Goal: Transaction & Acquisition: Purchase product/service

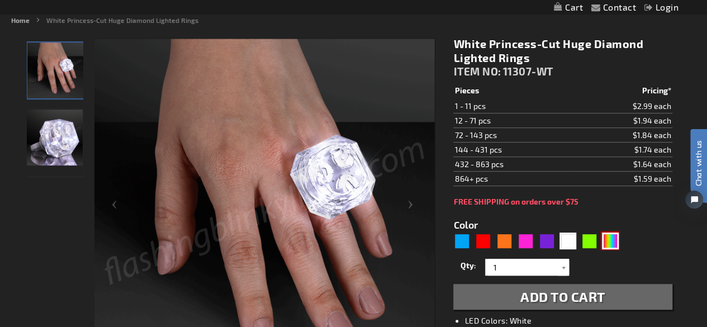
click at [607, 238] on div "Multicolor" at bounding box center [610, 241] width 17 height 17
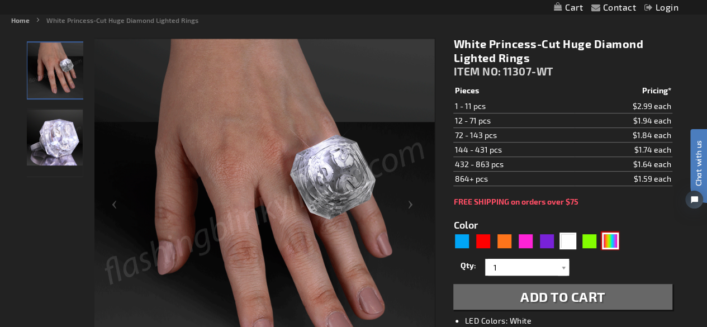
type input "5659"
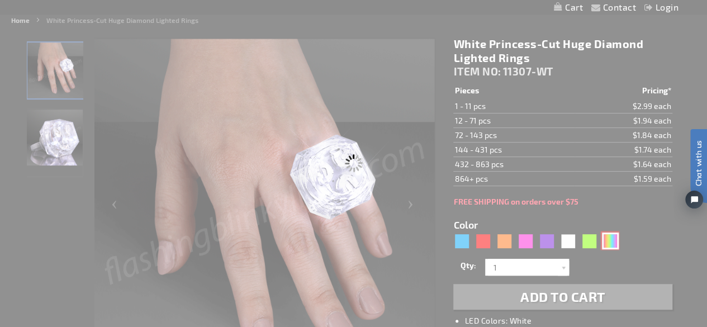
type input "11307-MLT"
type input "Customize - LED Multicolor Deluxe Gem Rings - ITEM NO: 11307-MLT"
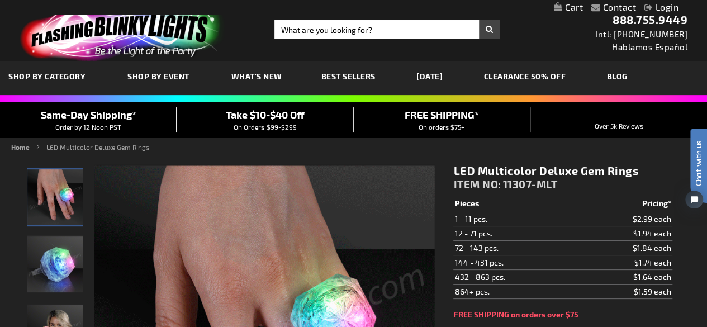
scroll to position [1, 0]
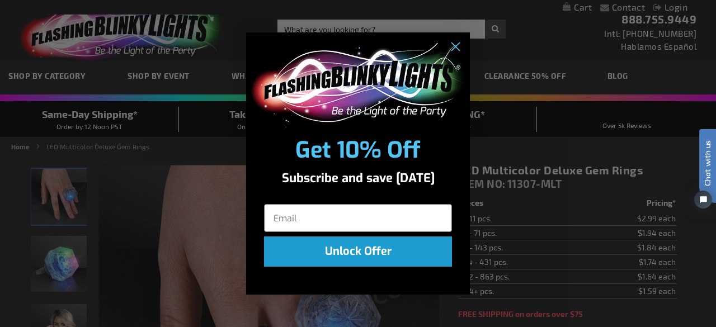
click at [461, 62] on img "POPUP Form" at bounding box center [357, 85] width 217 height 84
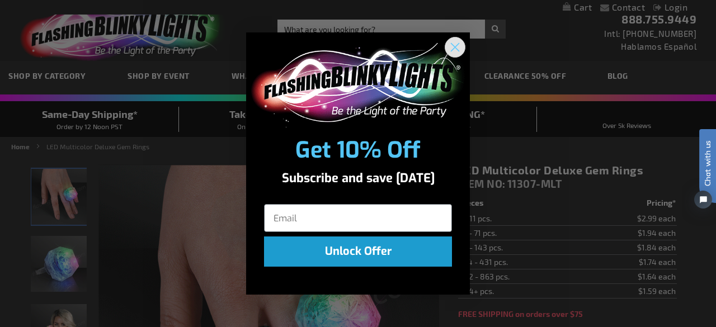
click at [456, 47] on circle "Close dialog" at bounding box center [455, 47] width 18 height 18
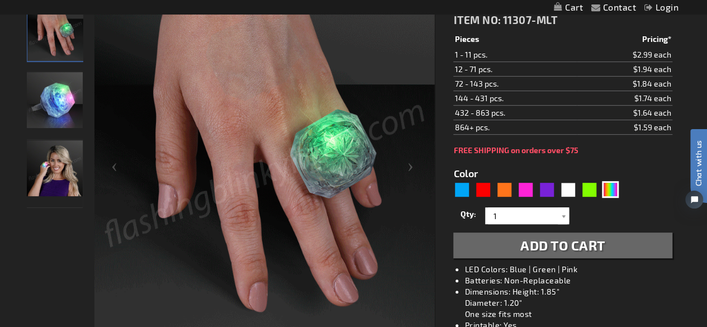
scroll to position [166, 0]
click at [480, 131] on td "864+ pcs." at bounding box center [515, 127] width 123 height 15
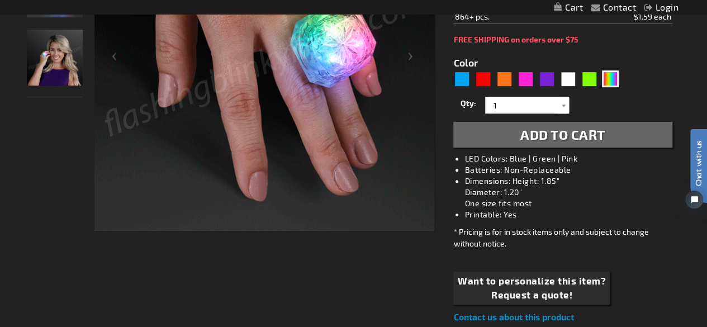
scroll to position [282, 0]
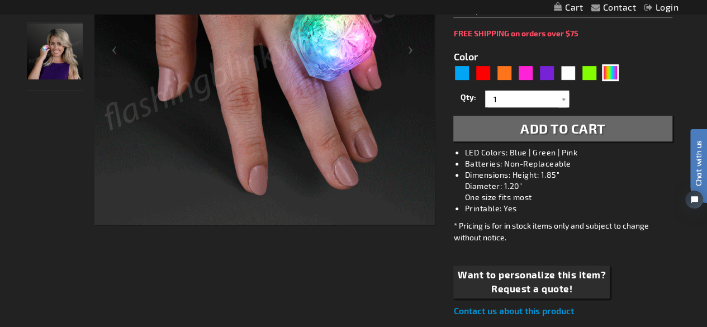
click at [591, 123] on span "Add to Cart" at bounding box center [563, 128] width 85 height 16
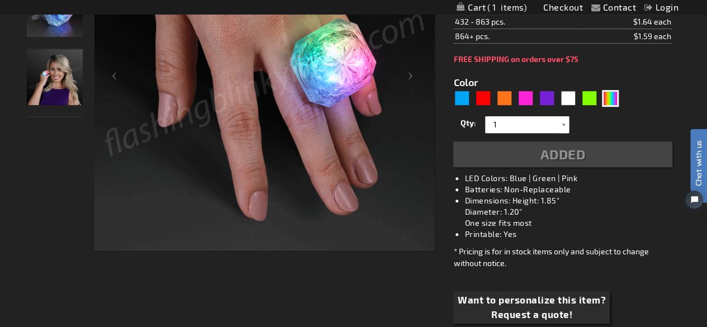
scroll to position [307, 0]
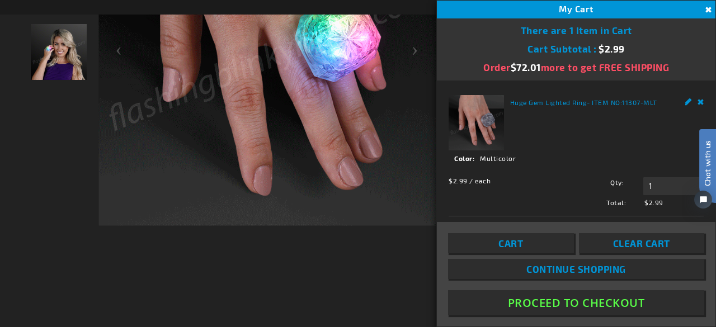
click at [706, 9] on button "Close" at bounding box center [707, 10] width 12 height 12
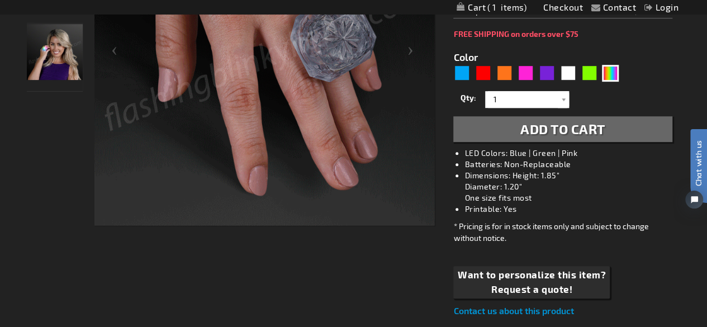
click at [549, 117] on button "Add to Cart" at bounding box center [563, 129] width 219 height 26
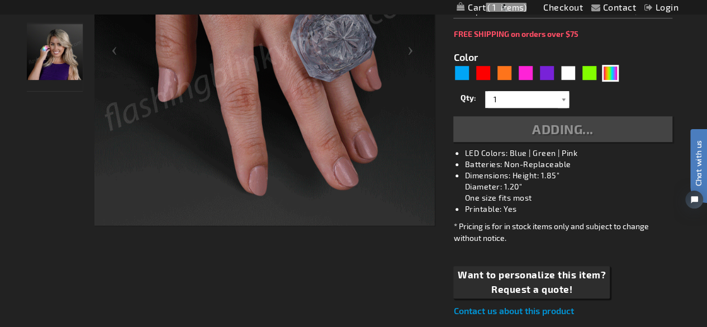
click at [558, 102] on div at bounding box center [563, 99] width 11 height 17
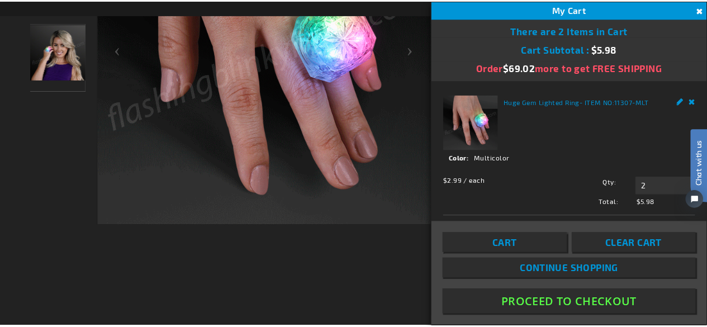
scroll to position [1924, 0]
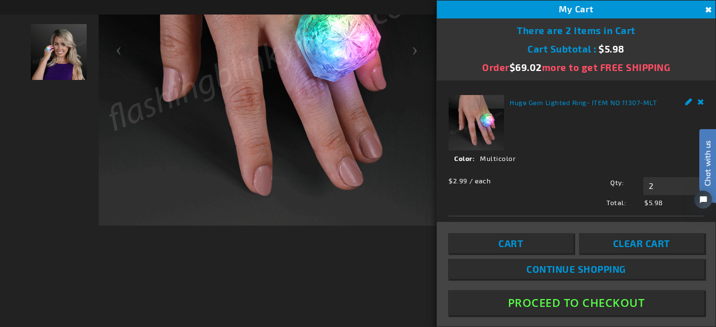
click at [707, 10] on button "Close" at bounding box center [707, 10] width 12 height 12
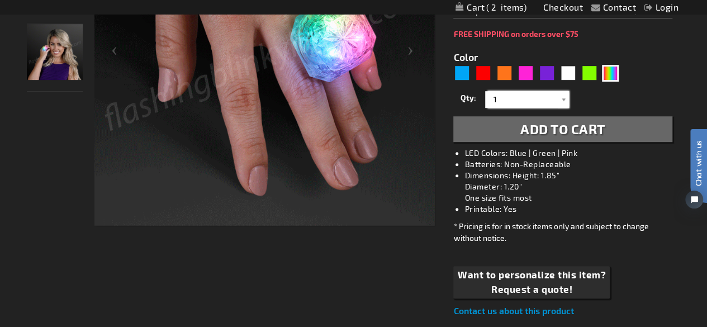
click at [528, 95] on input "1" at bounding box center [528, 99] width 81 height 17
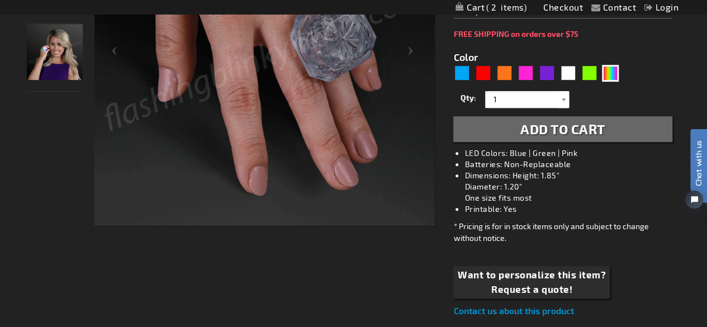
click at [566, 96] on div at bounding box center [563, 99] width 11 height 17
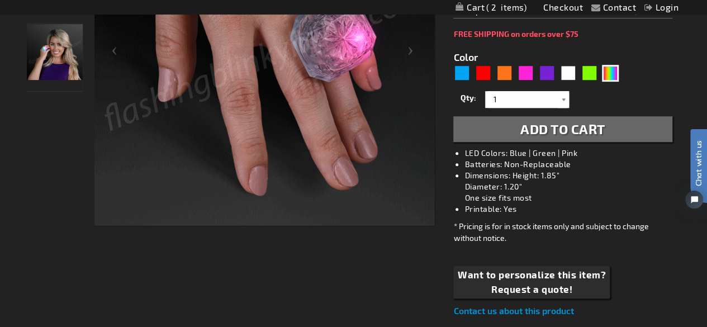
click at [565, 102] on div at bounding box center [563, 99] width 11 height 17
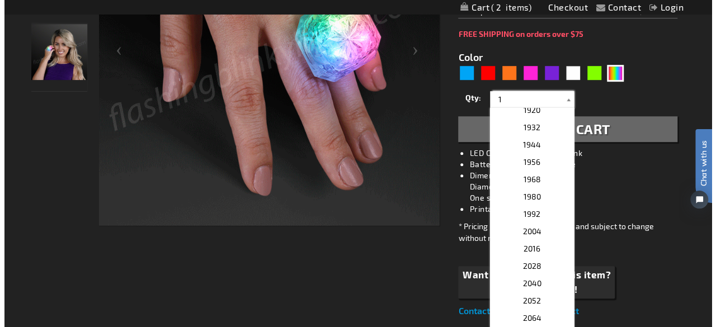
scroll to position [3677, 0]
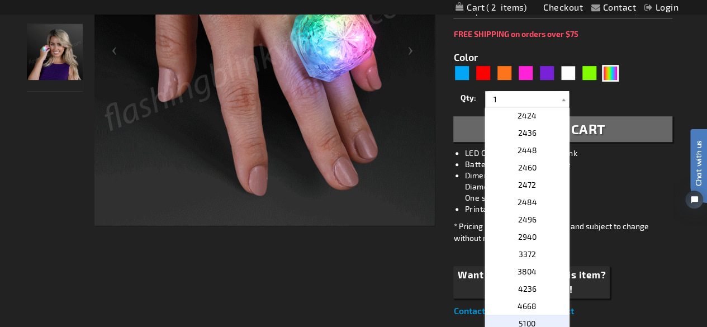
click at [542, 318] on p "5100" at bounding box center [527, 323] width 84 height 17
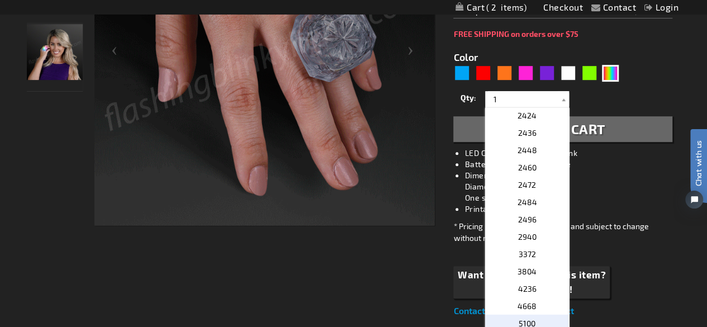
type input "5100"
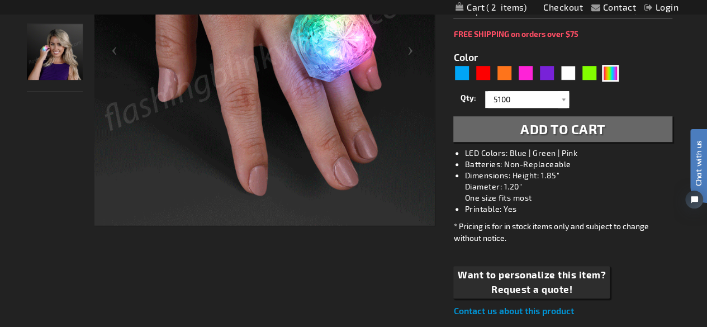
click at [605, 130] on span "Add to Cart" at bounding box center [563, 129] width 85 height 16
